Goal: Information Seeking & Learning: Learn about a topic

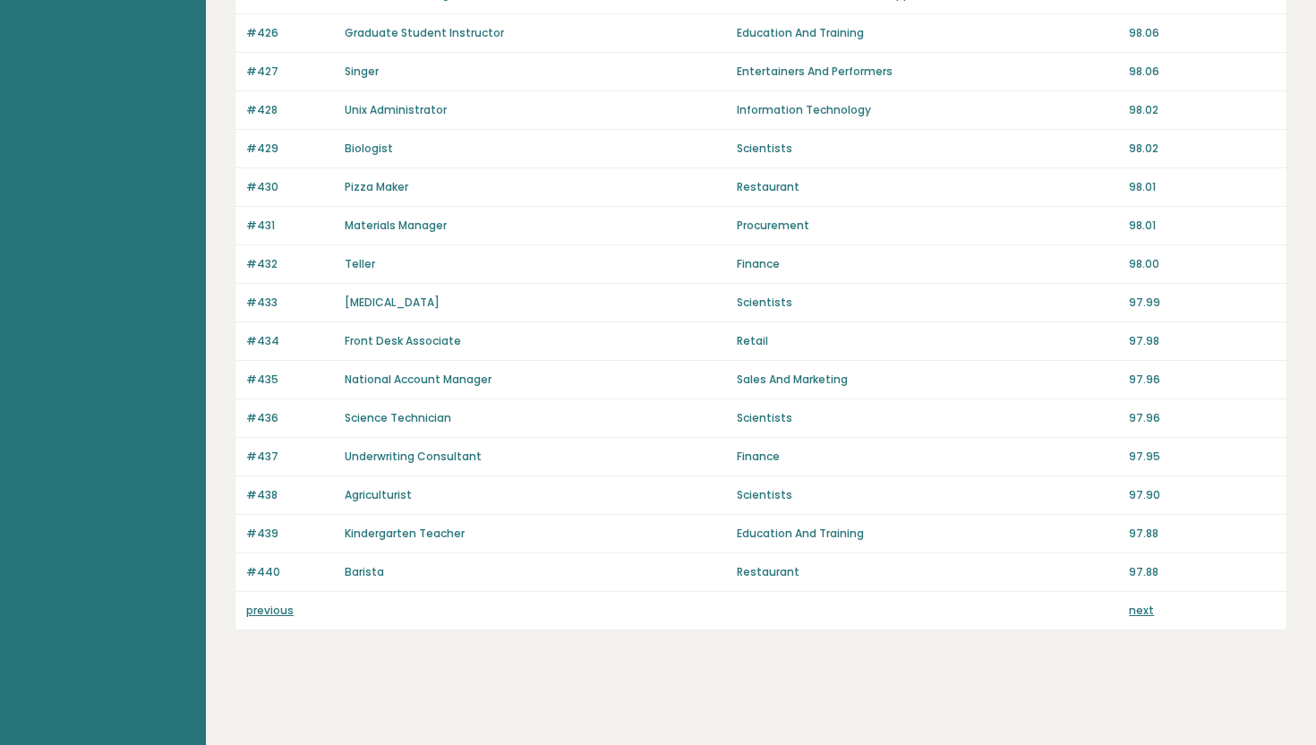
scroll to position [1150, 0]
drag, startPoint x: 279, startPoint y: 621, endPoint x: 569, endPoint y: 681, distance: 295.4
click at [1136, 606] on link "next" at bounding box center [1141, 611] width 25 height 15
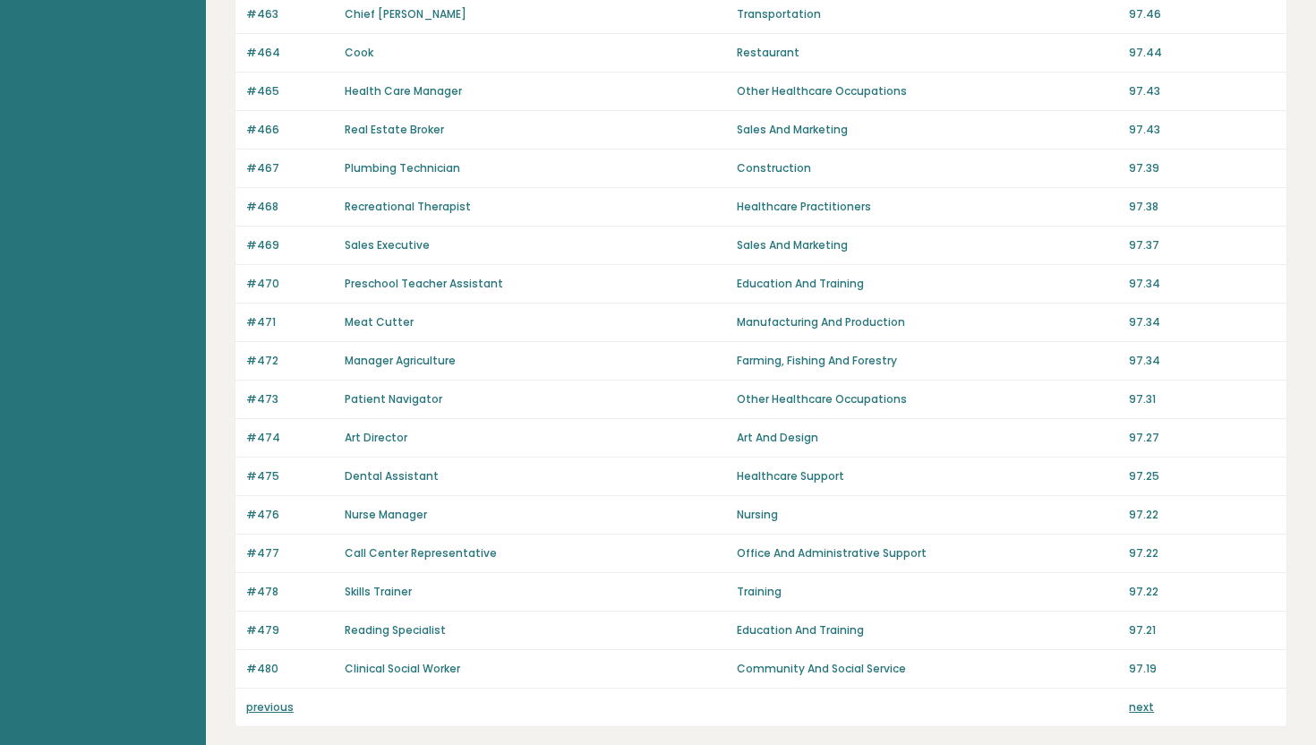
scroll to position [1103, 0]
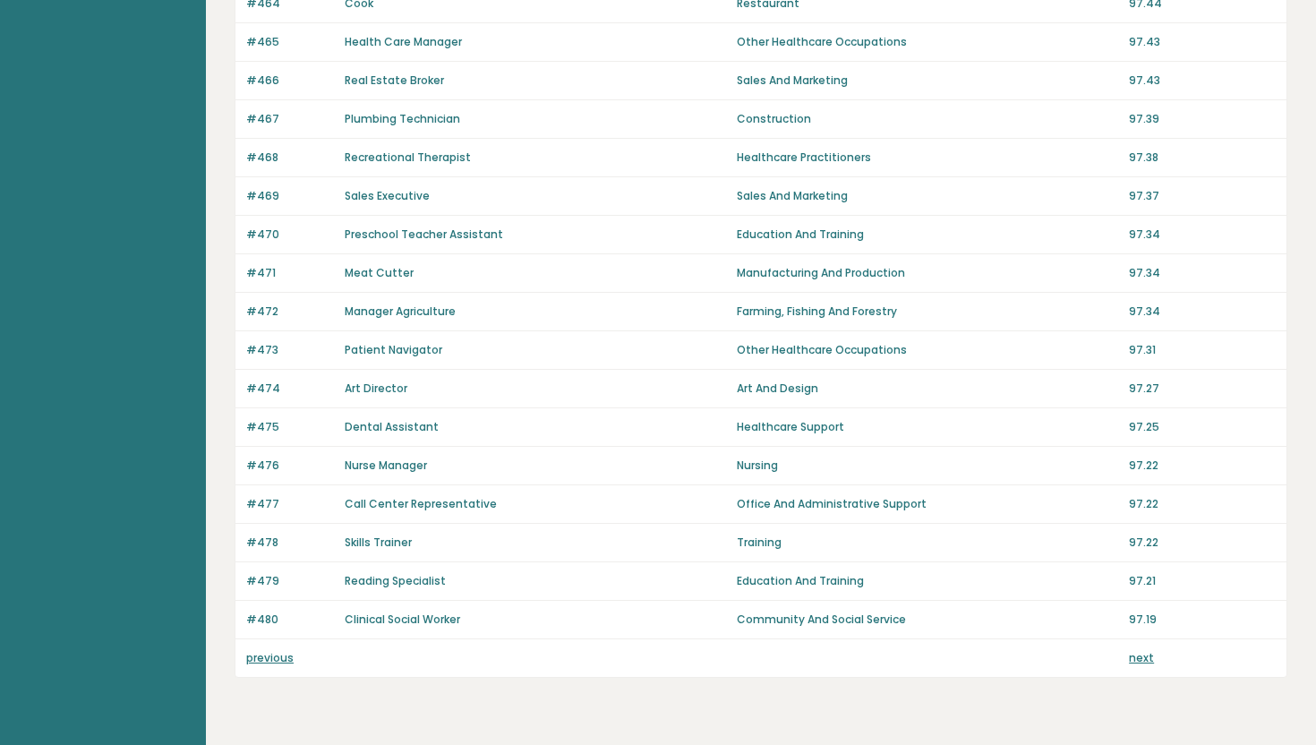
click at [1148, 660] on link "next" at bounding box center [1141, 657] width 25 height 15
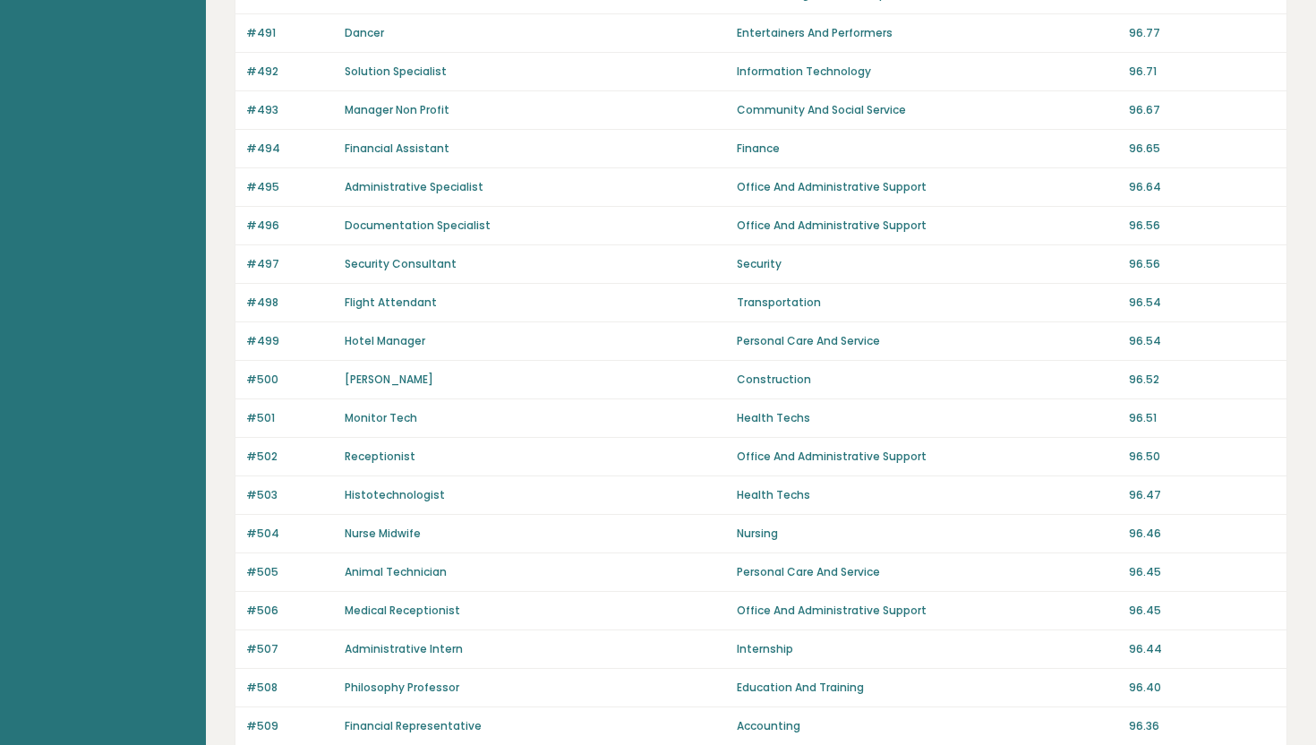
scroll to position [1151, 0]
